Goal: Transaction & Acquisition: Purchase product/service

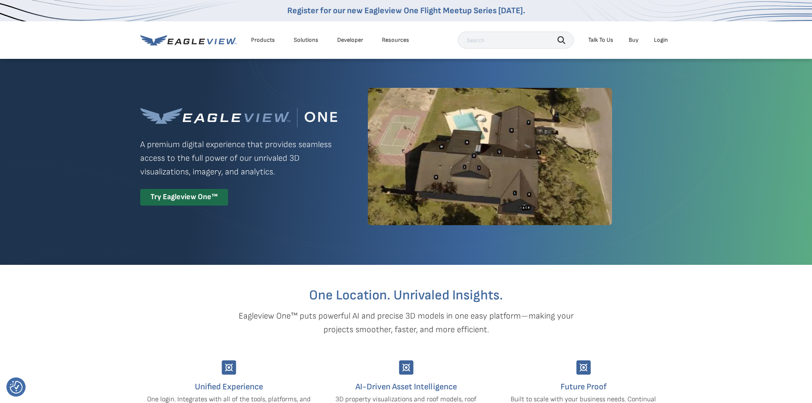
click at [659, 39] on div "Login" at bounding box center [661, 40] width 14 height 8
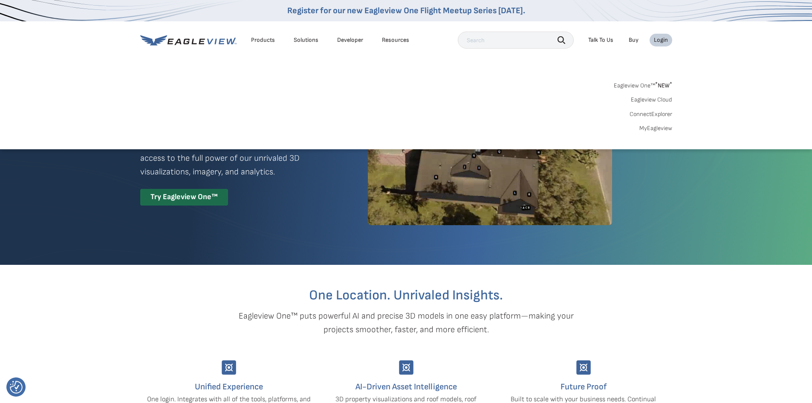
click at [653, 84] on link "Eagleview One™ * NEW *" at bounding box center [643, 84] width 58 height 10
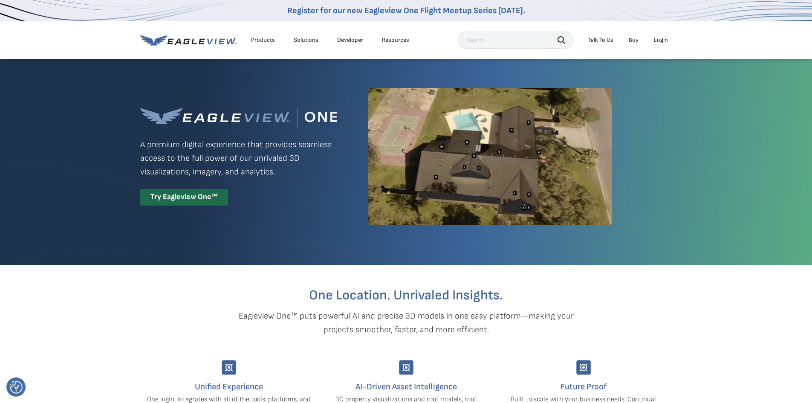
click at [661, 38] on div "Login" at bounding box center [661, 40] width 14 height 8
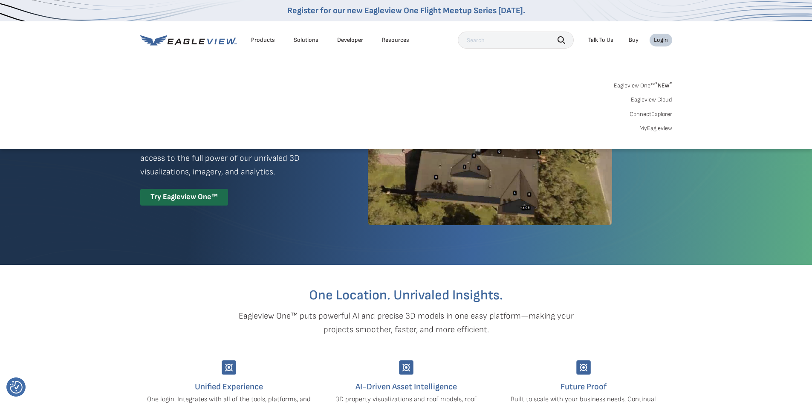
click at [653, 129] on link "MyEagleview" at bounding box center [656, 129] width 33 height 8
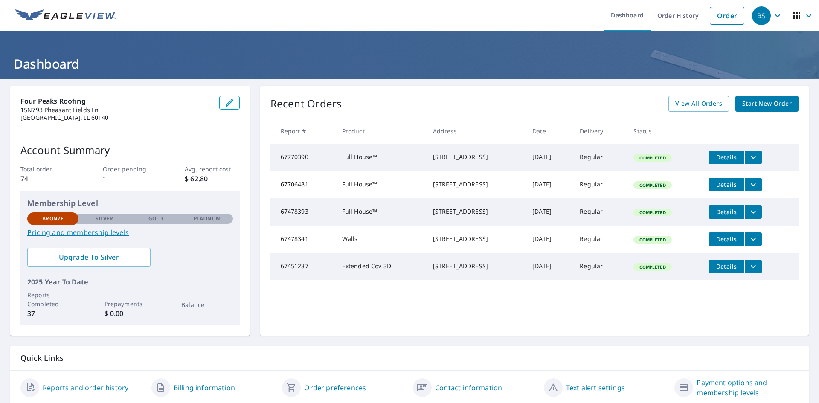
click at [770, 104] on span "Start New Order" at bounding box center [766, 104] width 49 height 11
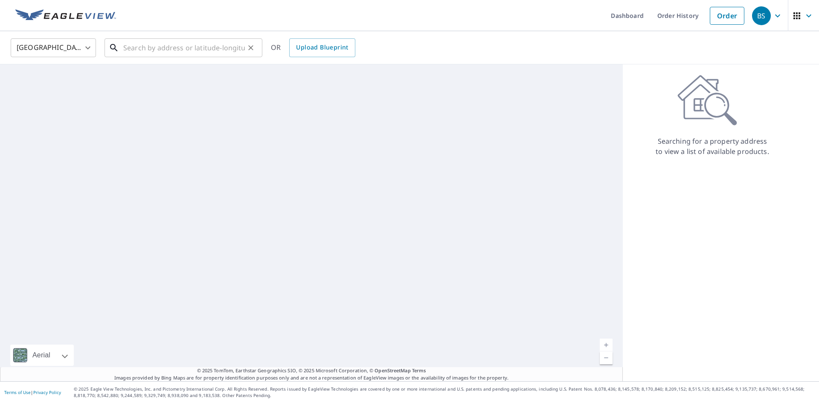
click at [171, 47] on input "text" at bounding box center [184, 48] width 122 height 24
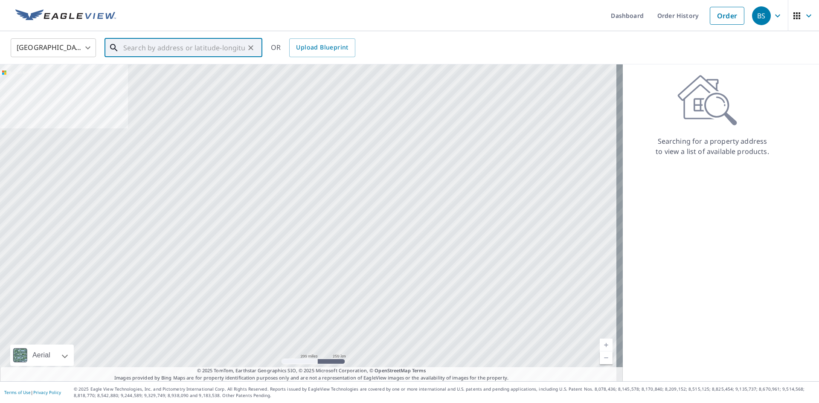
paste input "1620 Tenth St, Winthrop Harbor, IL, 60096"
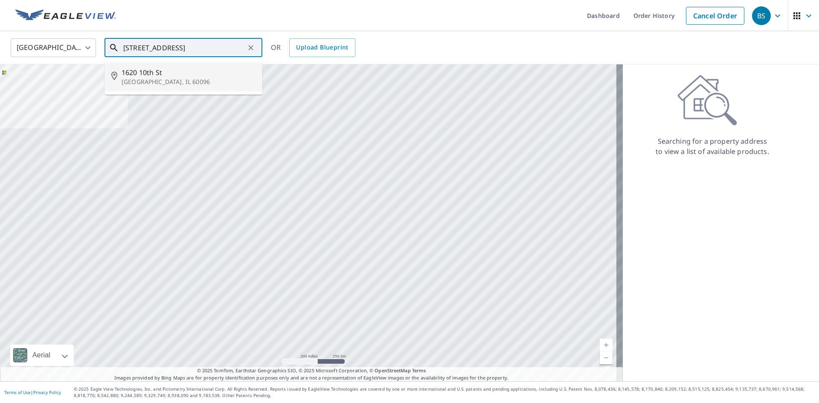
click at [155, 77] on span "1620 10th St" at bounding box center [189, 72] width 134 height 10
type input "1620 10th St Winthrop Harbor, IL 60096"
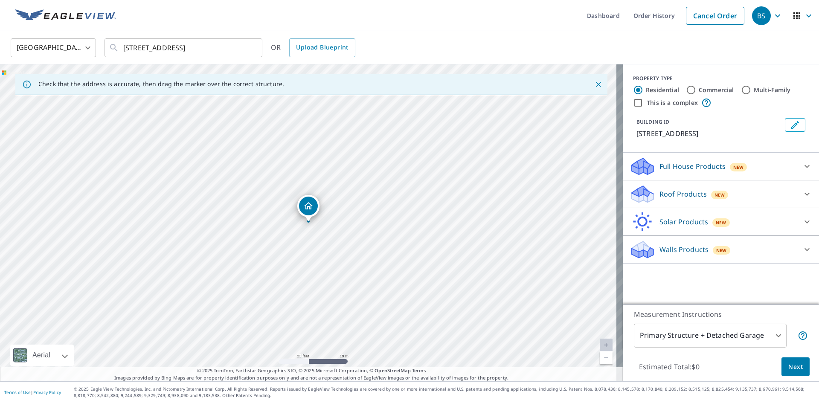
click at [789, 168] on div "Full House Products New" at bounding box center [713, 167] width 167 height 20
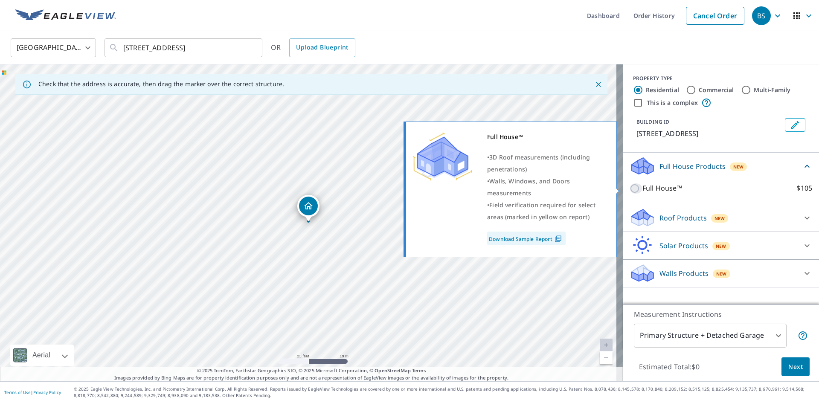
click at [630, 190] on input "Full House™ $105" at bounding box center [636, 188] width 13 height 10
checkbox input "true"
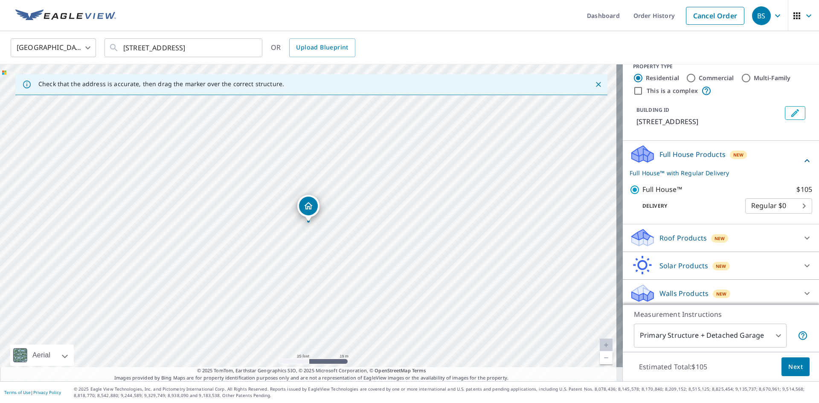
scroll to position [15, 0]
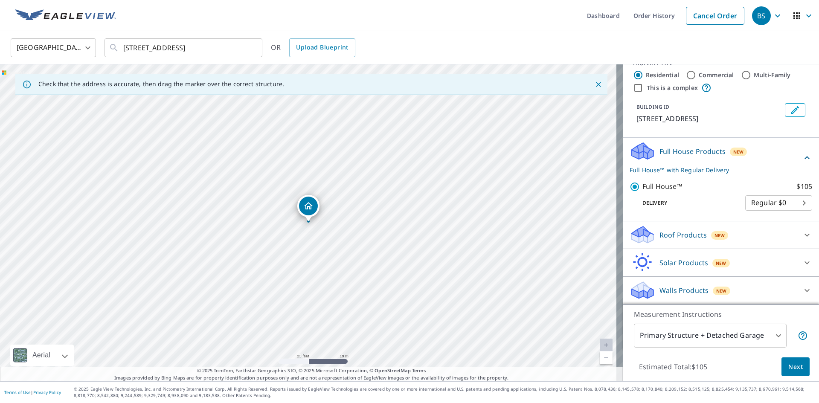
click at [795, 368] on span "Next" at bounding box center [795, 367] width 15 height 11
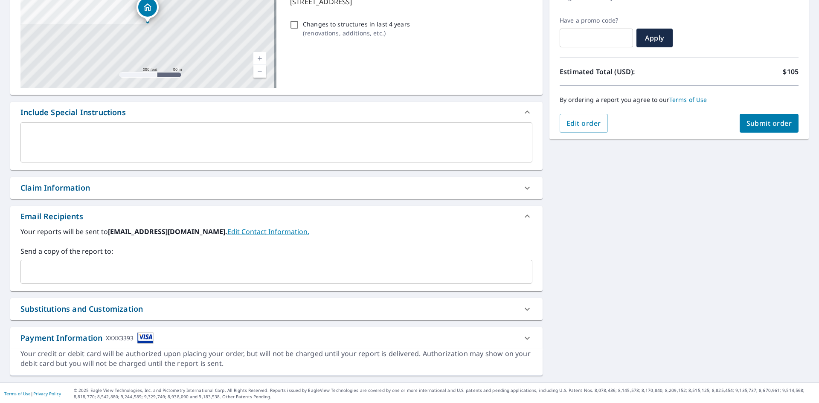
scroll to position [134, 0]
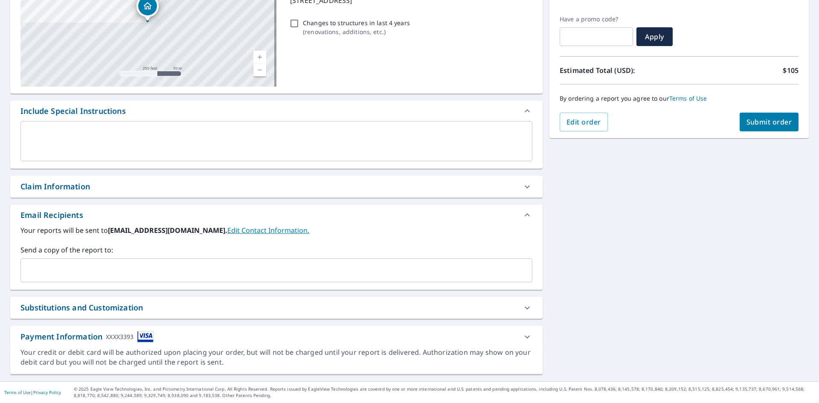
click at [135, 270] on input "text" at bounding box center [269, 270] width 491 height 16
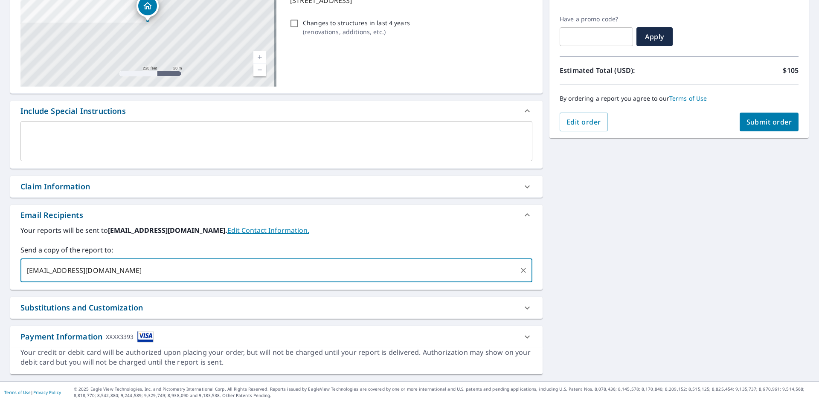
type input "admin@fourpeakspublicadjusting.com"
click at [345, 229] on label "Your reports will be sent to 4peaksroofing@gmail.com. Edit Contact Information." at bounding box center [276, 230] width 512 height 10
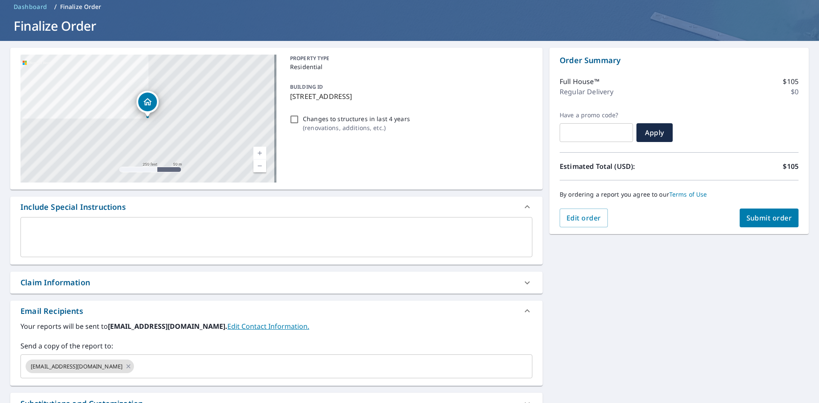
scroll to position [85, 0]
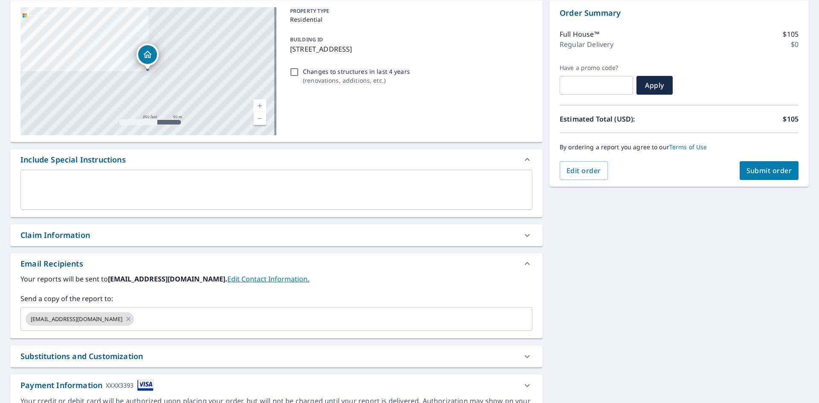
click at [761, 170] on span "Submit order" at bounding box center [769, 170] width 46 height 9
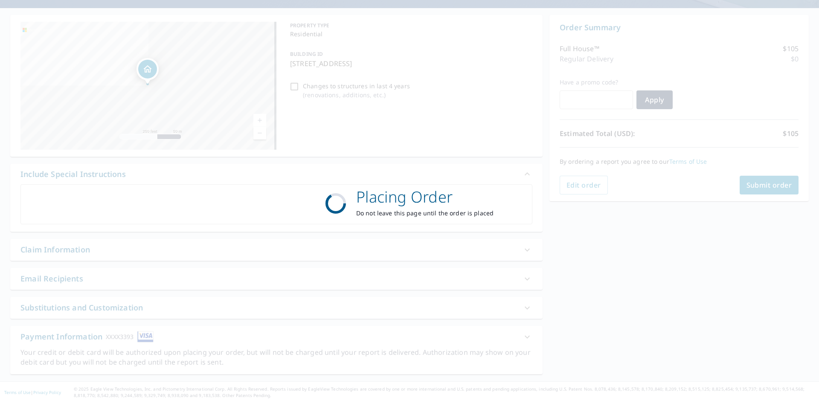
scroll to position [71, 0]
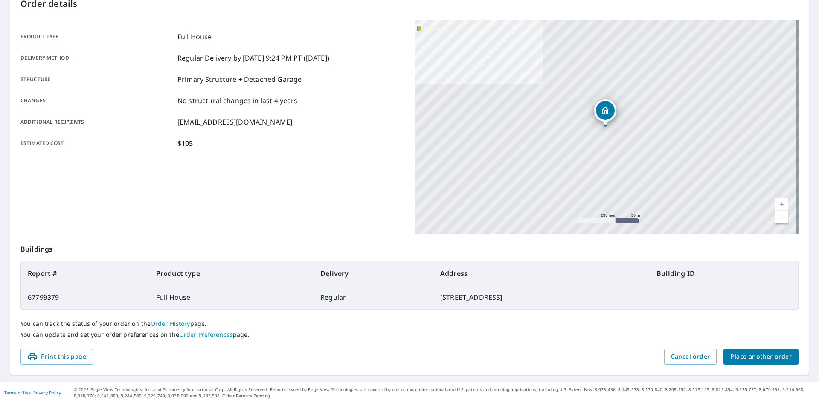
scroll to position [99, 0]
click at [749, 359] on span "Place another order" at bounding box center [760, 356] width 61 height 11
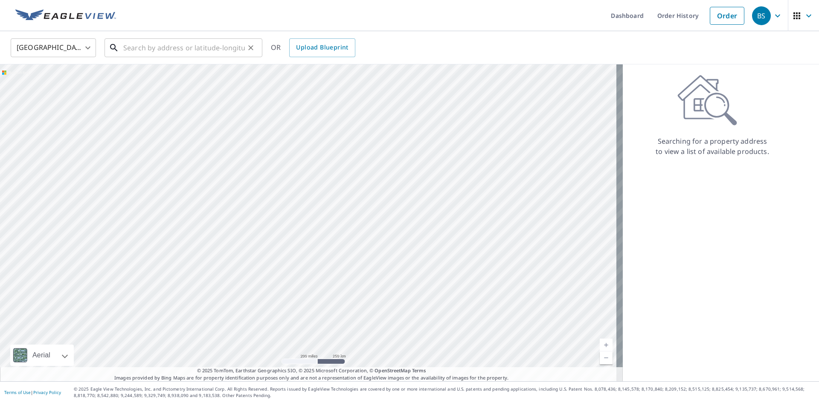
click at [191, 50] on input "text" at bounding box center [184, 48] width 122 height 24
paste input "429 Silver Lake Rd, Cary, IL, 60013"
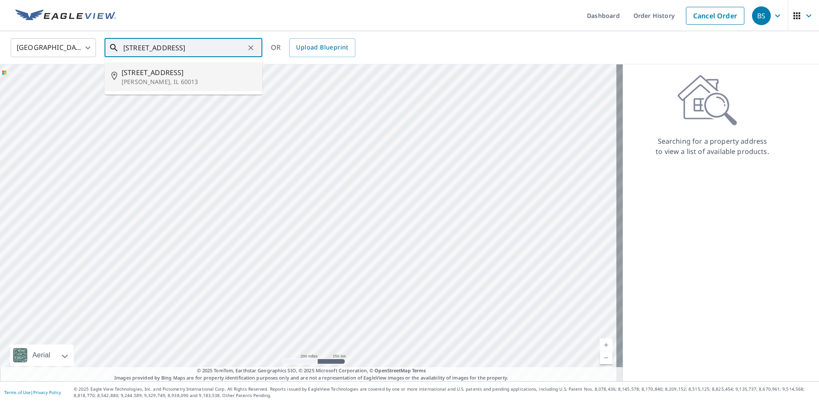
click at [189, 74] on span "429 Silver Lake Rd" at bounding box center [189, 72] width 134 height 10
type input "429 Silver Lake Rd Cary, IL 60013"
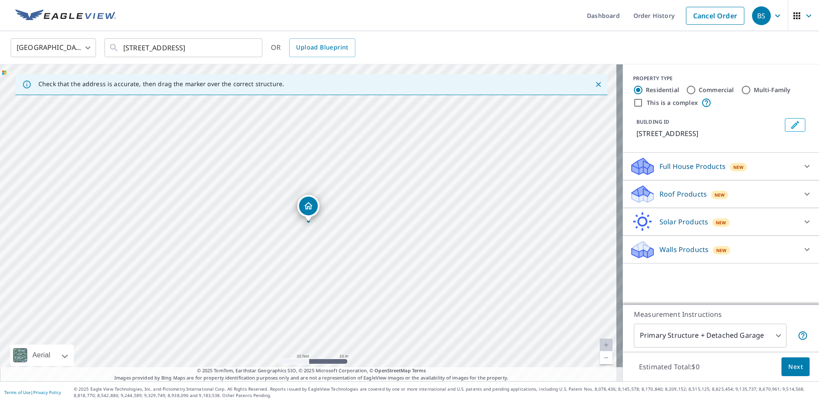
click at [802, 165] on icon at bounding box center [807, 166] width 10 height 10
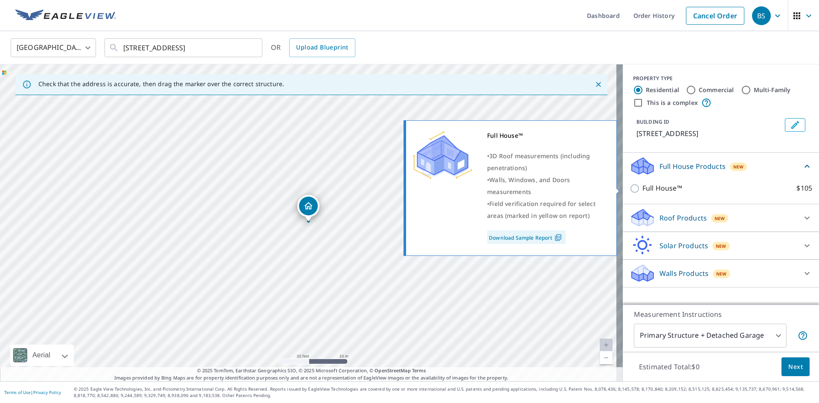
click at [630, 188] on input "Full House™ $105" at bounding box center [636, 188] width 13 height 10
checkbox input "true"
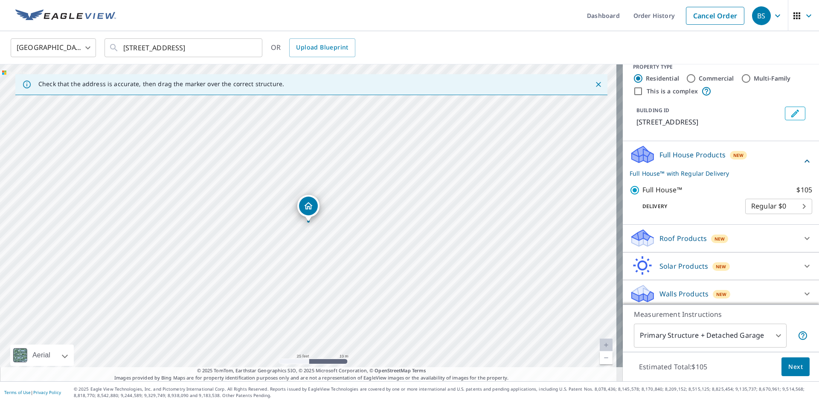
scroll to position [15, 0]
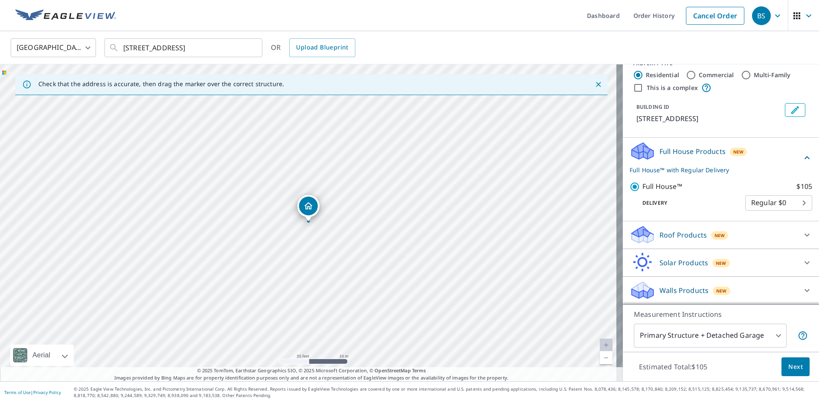
click at [794, 372] on button "Next" at bounding box center [795, 366] width 28 height 19
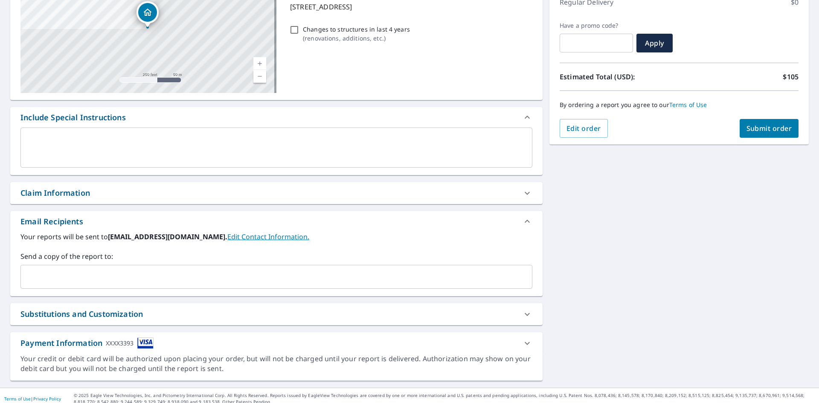
scroll to position [128, 0]
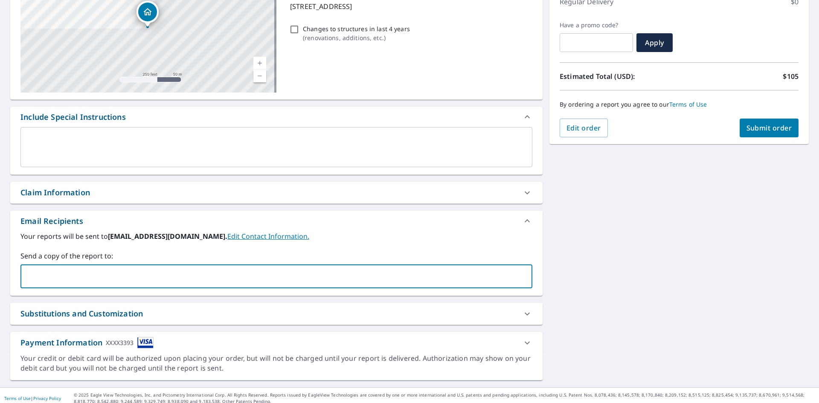
click at [81, 281] on input "text" at bounding box center [269, 276] width 491 height 16
type input "admin@fourpeakspublicadjusting.com"
click at [762, 126] on span "Submit order" at bounding box center [769, 127] width 46 height 9
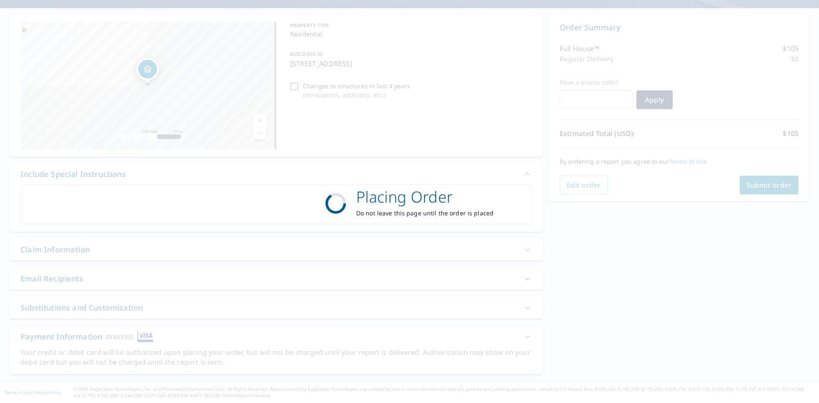
scroll to position [71, 0]
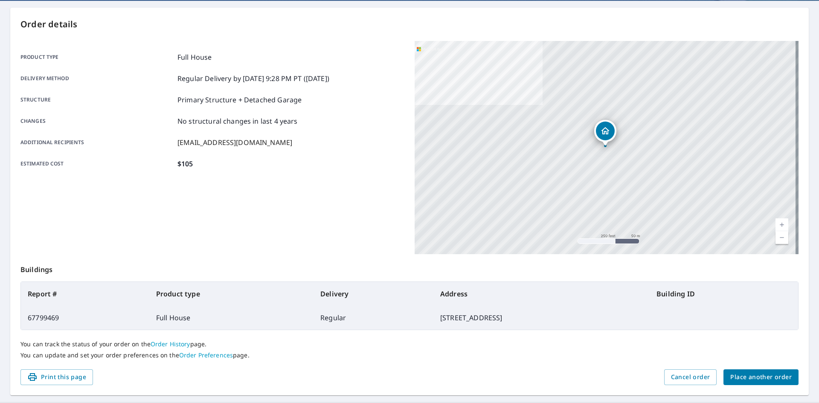
scroll to position [99, 0]
